Goal: Check status: Check status

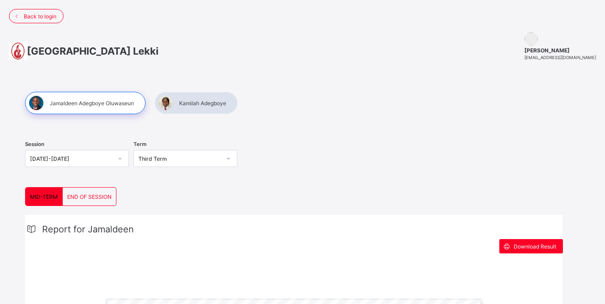
click at [95, 196] on span "END OF SESSION" at bounding box center [89, 197] width 44 height 7
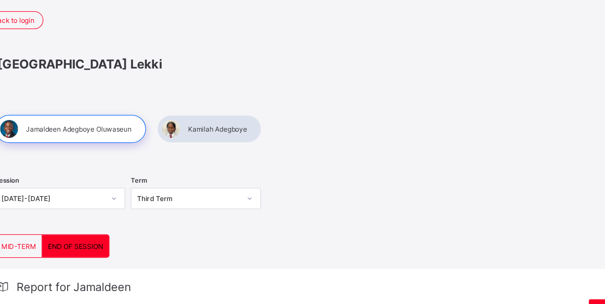
click at [199, 101] on div at bounding box center [196, 103] width 83 height 22
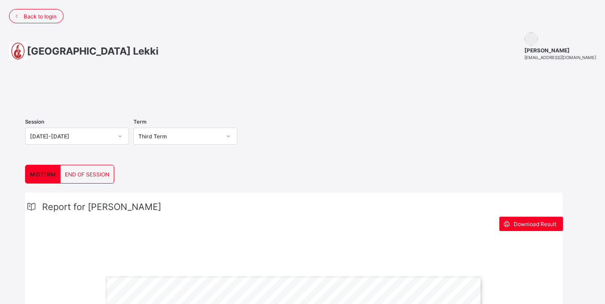
click at [88, 183] on div "END OF SESSION" at bounding box center [86, 174] width 53 height 18
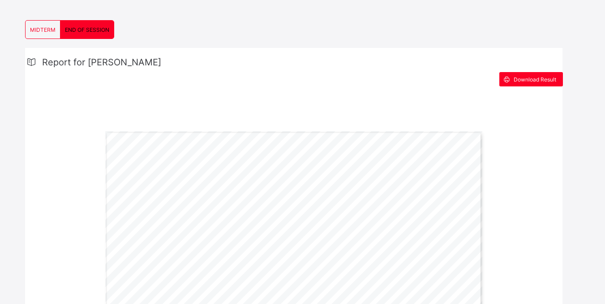
scroll to position [137, 0]
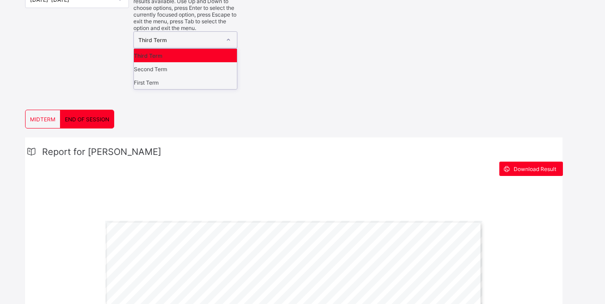
click at [157, 31] on div "Third Term" at bounding box center [186, 39] width 104 height 17
click at [161, 76] on div "First Term" at bounding box center [185, 82] width 103 height 13
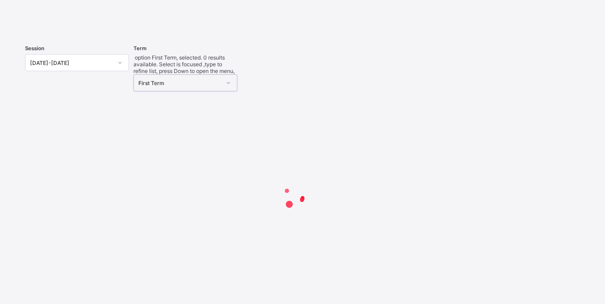
scroll to position [132, 0]
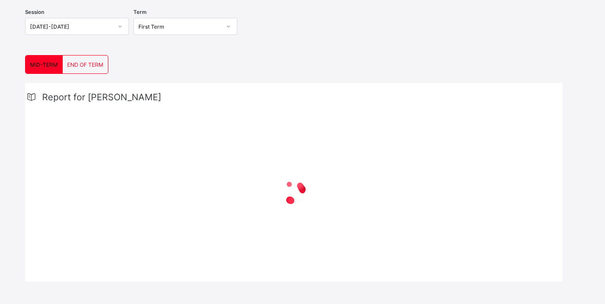
click at [94, 63] on span "END OF TERM" at bounding box center [85, 64] width 36 height 7
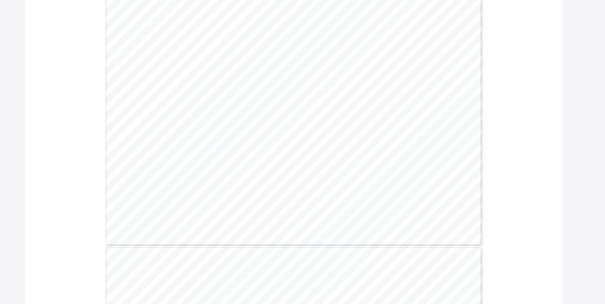
scroll to position [297, 0]
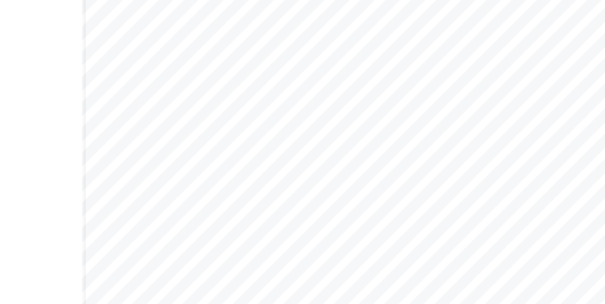
click at [279, 133] on div "Page 1 Powered by Flexisaf Edusoft Limited | https://safsims.com SENIOR SCHOOL …" at bounding box center [293, 137] width 377 height 267
click at [275, 78] on div "Page 1 Powered by Flexisaf Edusoft Limited | https://safsims.com SENIOR SCHOOL …" at bounding box center [293, 137] width 377 height 267
